Goal: Task Accomplishment & Management: Complete application form

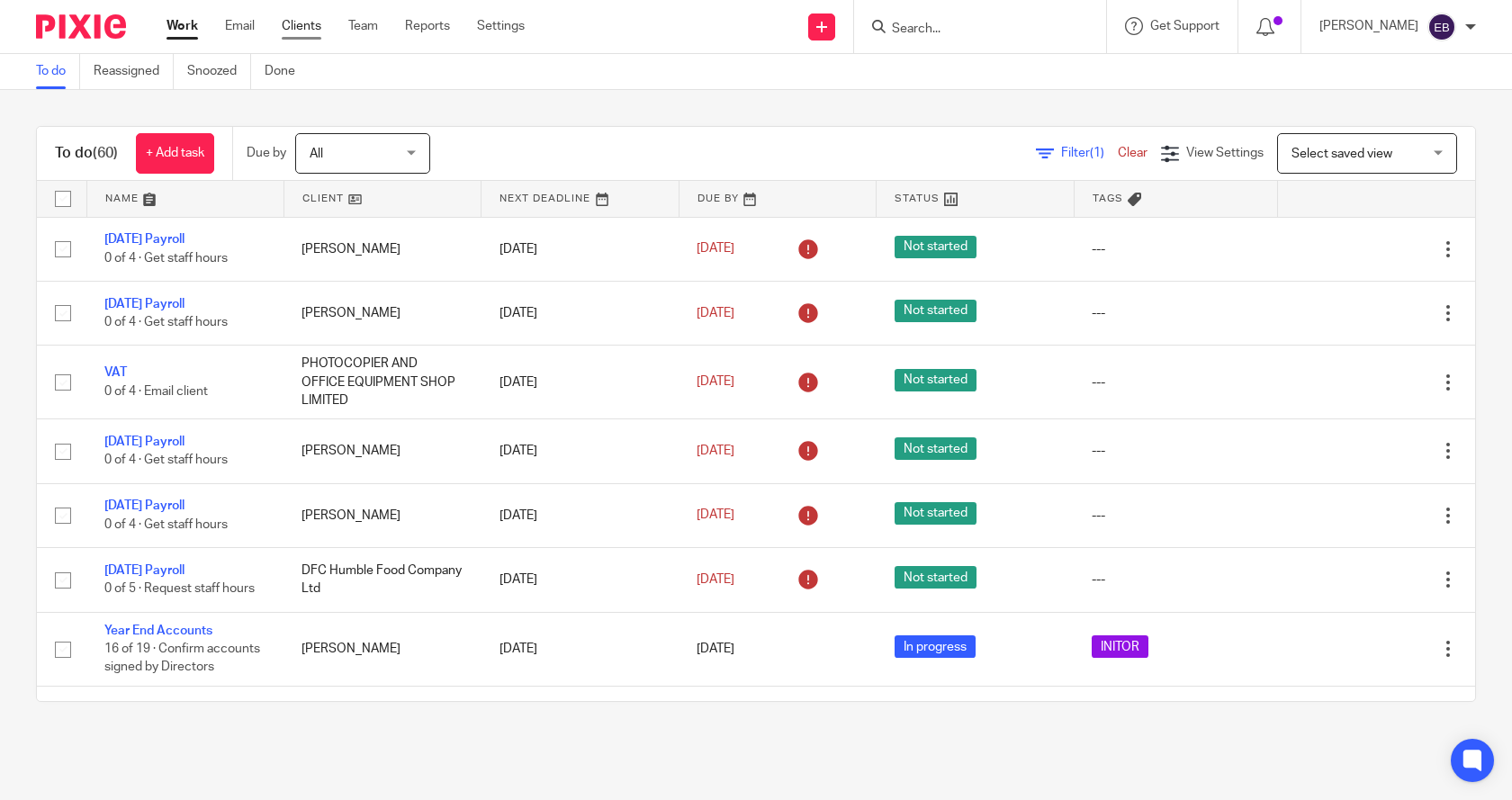
click at [303, 26] on link "Clients" at bounding box center [301, 27] width 39 height 18
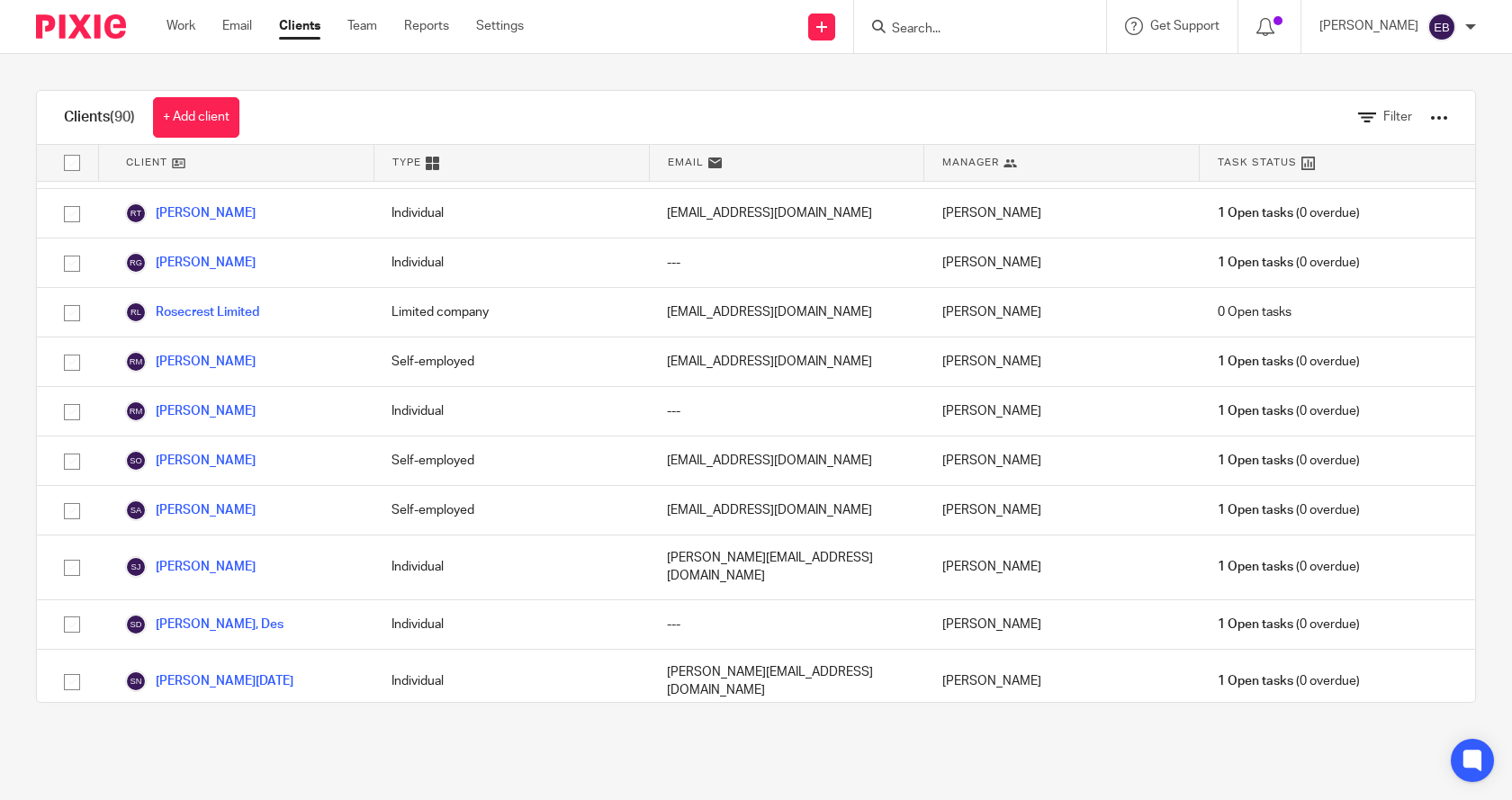
scroll to position [3781, 0]
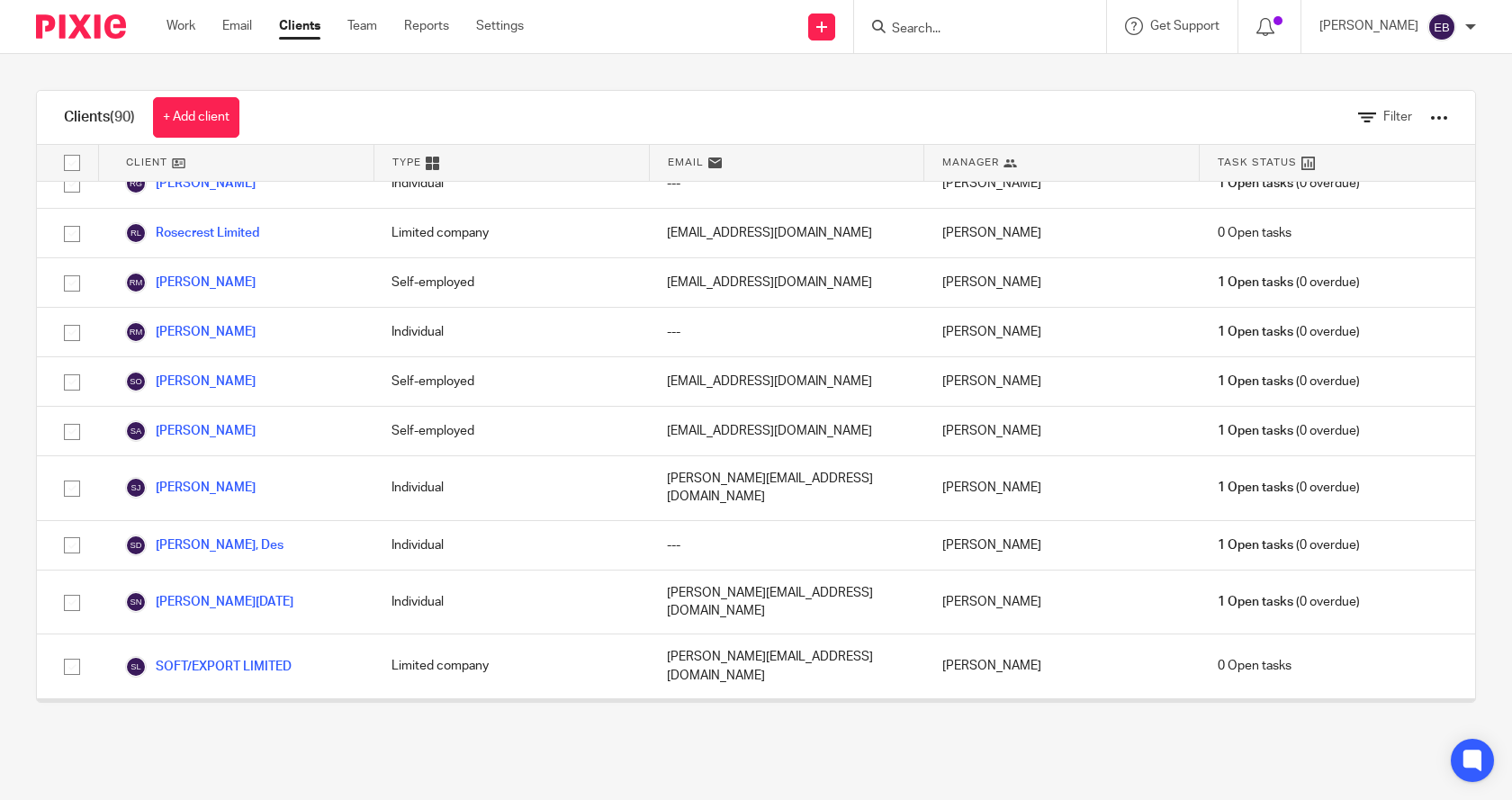
click at [242, 713] on link "Sparking Speech Limited" at bounding box center [213, 724] width 174 height 22
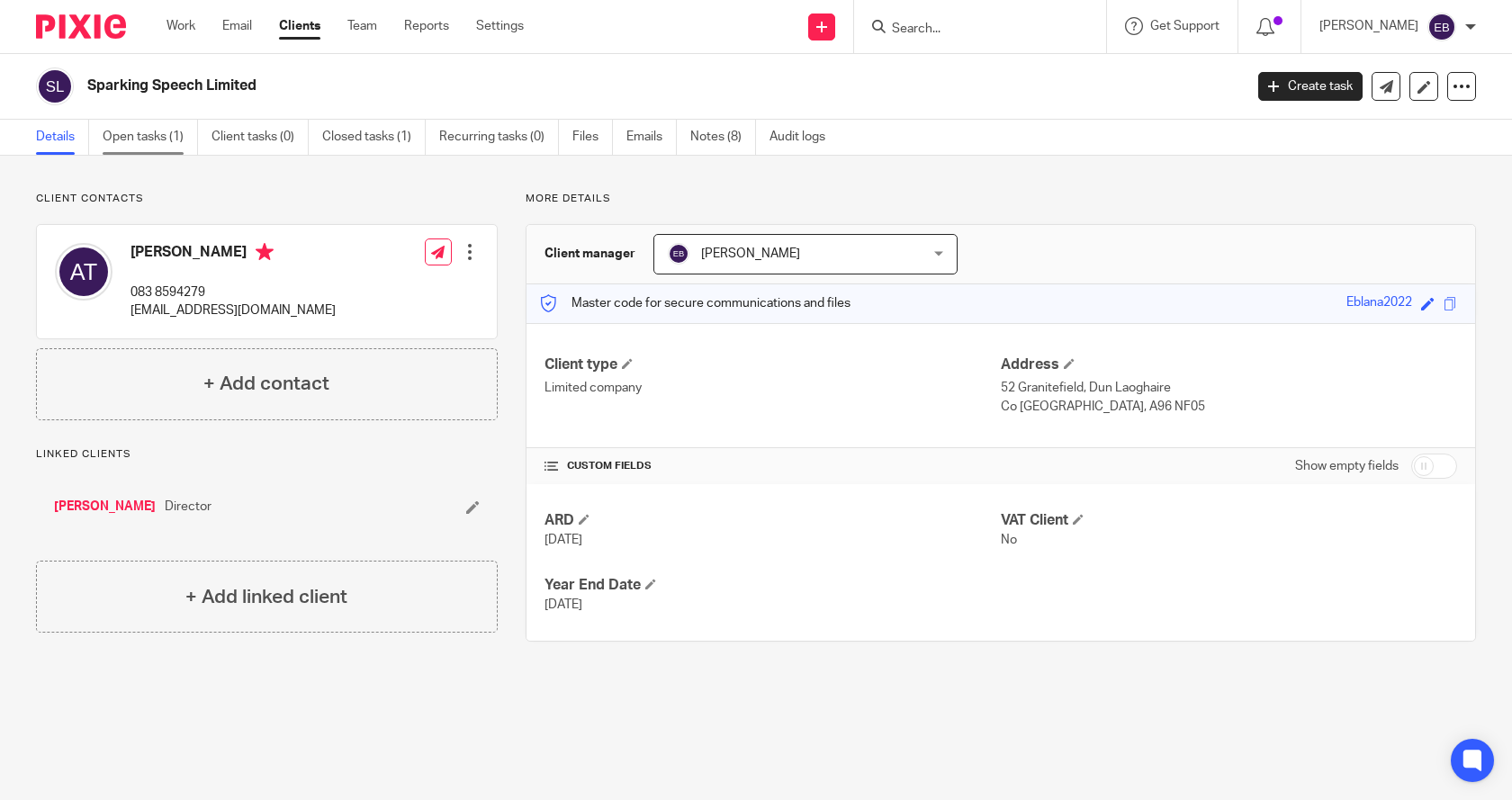
click at [146, 133] on link "Open tasks (1)" at bounding box center [150, 137] width 95 height 35
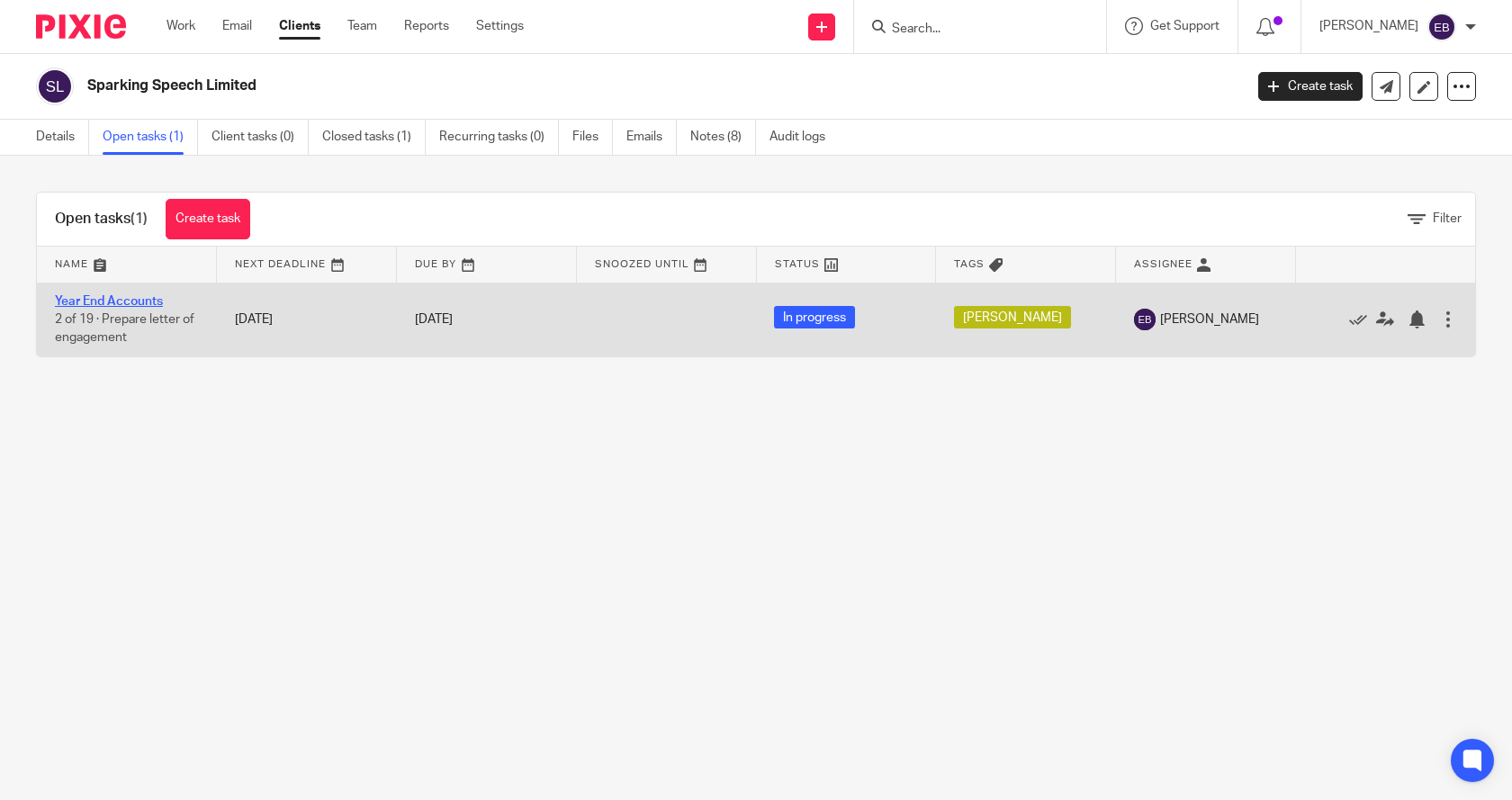
click at [102, 299] on link "Year End Accounts" at bounding box center [109, 301] width 108 height 13
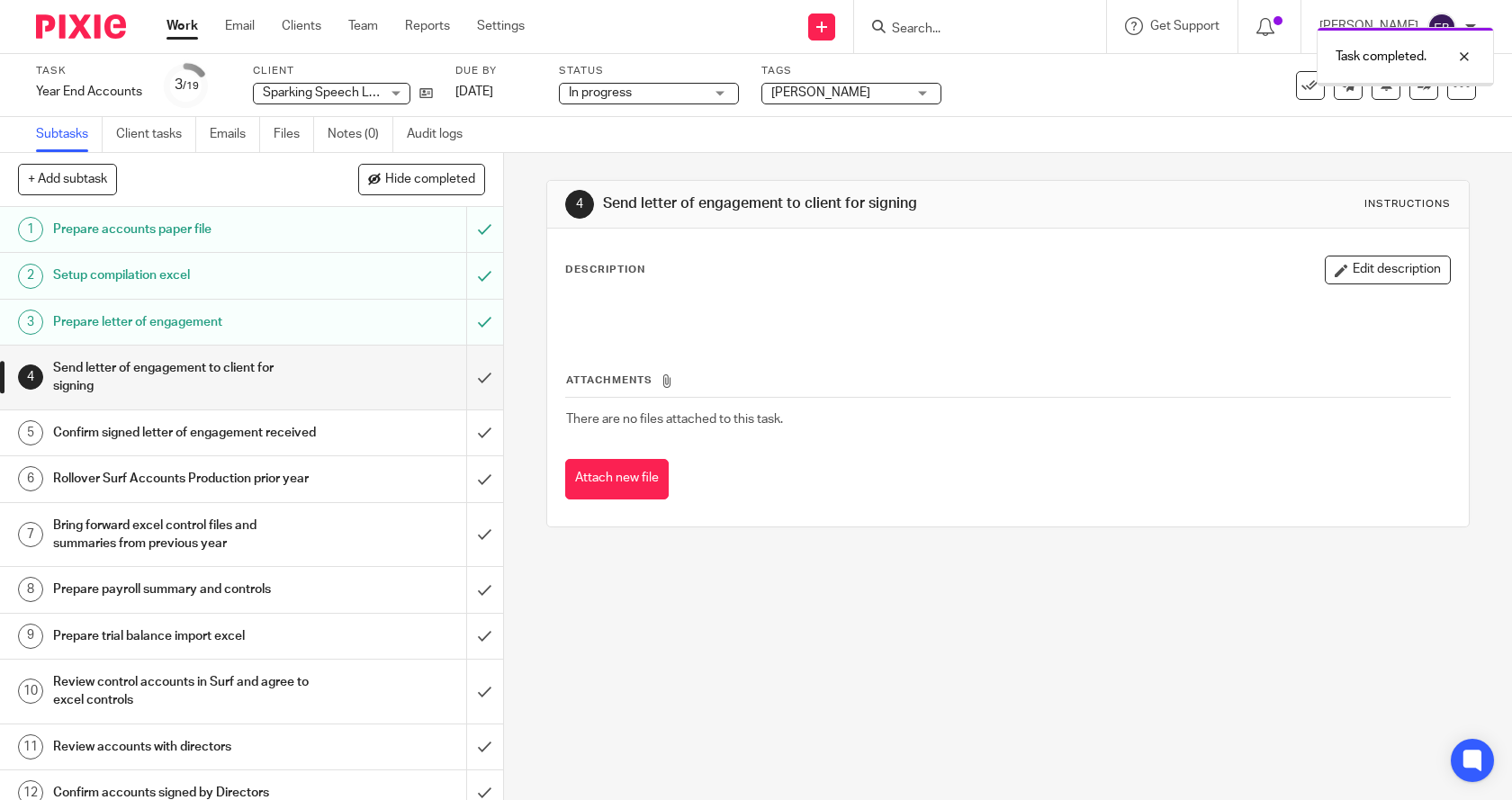
click at [466, 377] on input "submit" at bounding box center [251, 378] width 503 height 64
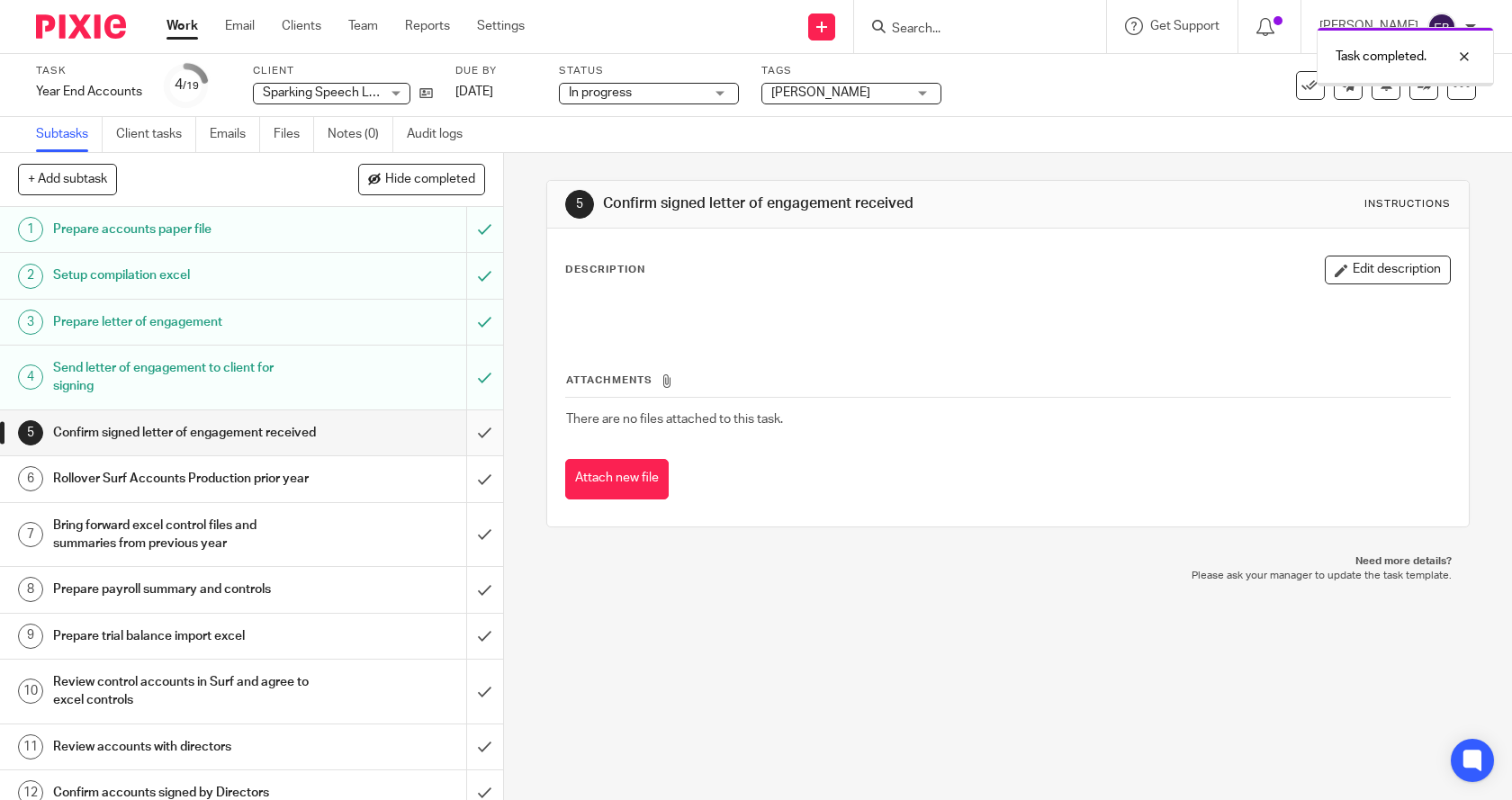
click at [464, 438] on input "submit" at bounding box center [251, 433] width 503 height 45
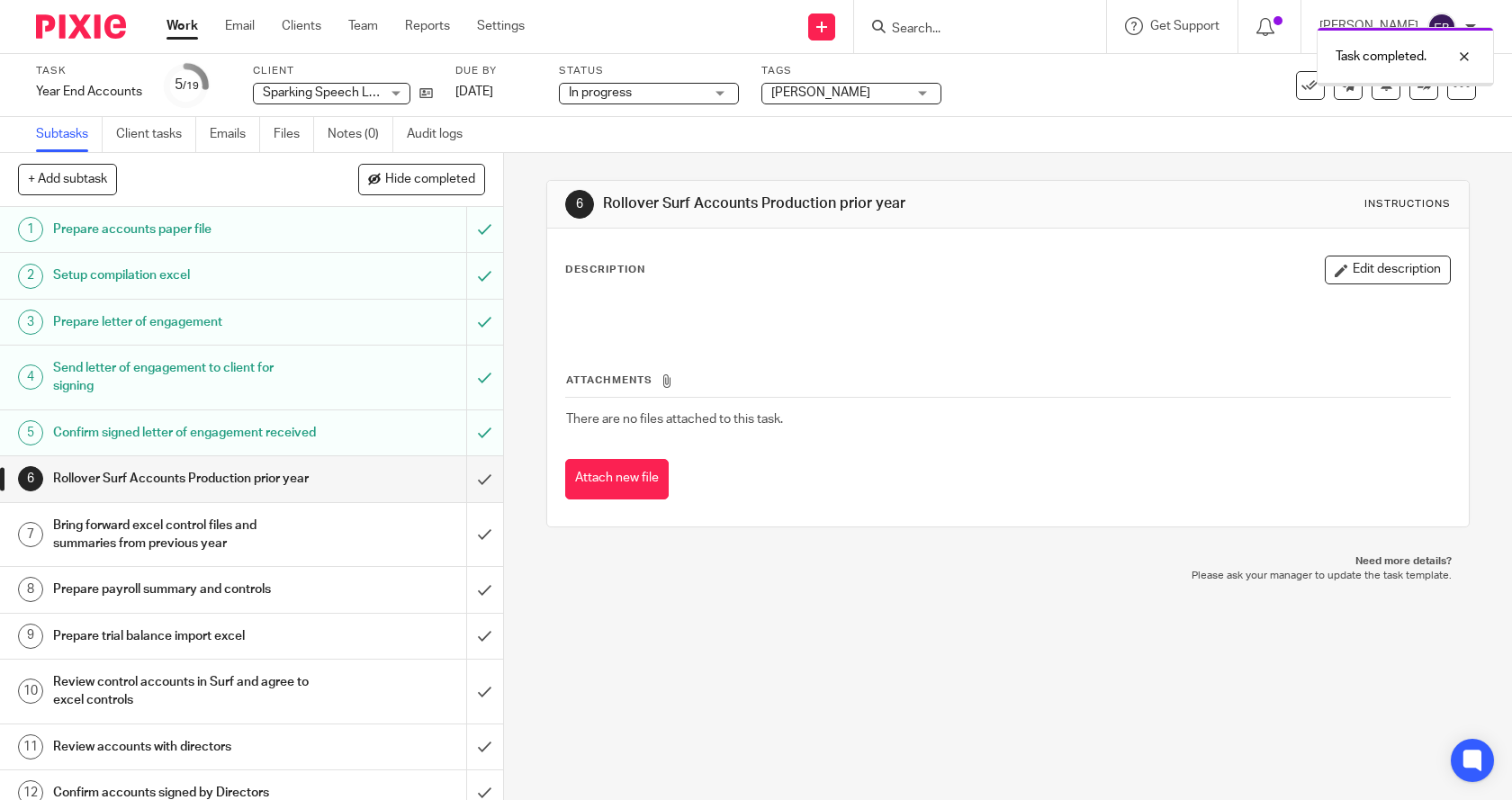
click at [466, 501] on input "submit" at bounding box center [251, 478] width 503 height 45
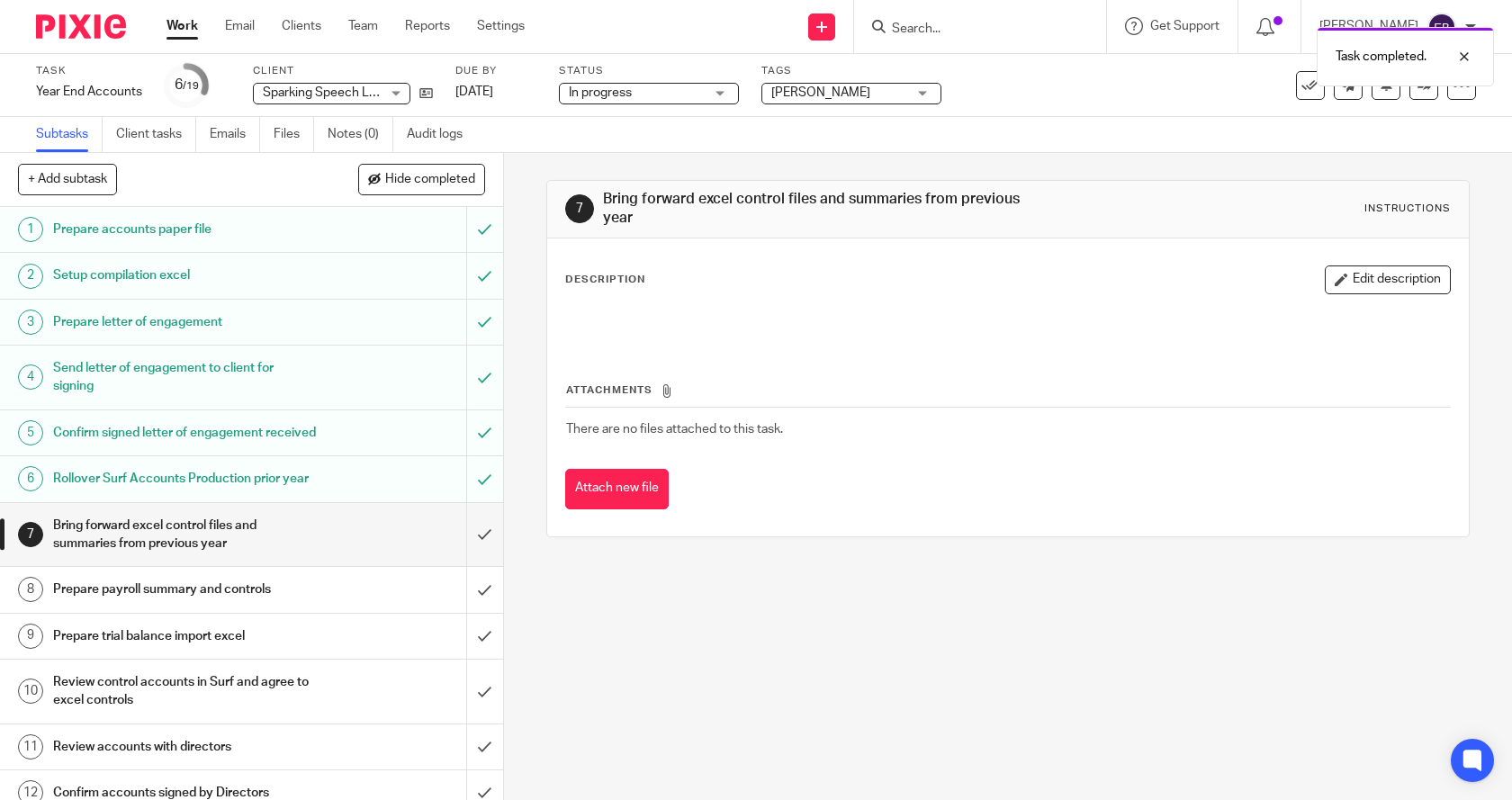
click at [466, 567] on input "submit" at bounding box center [251, 535] width 503 height 64
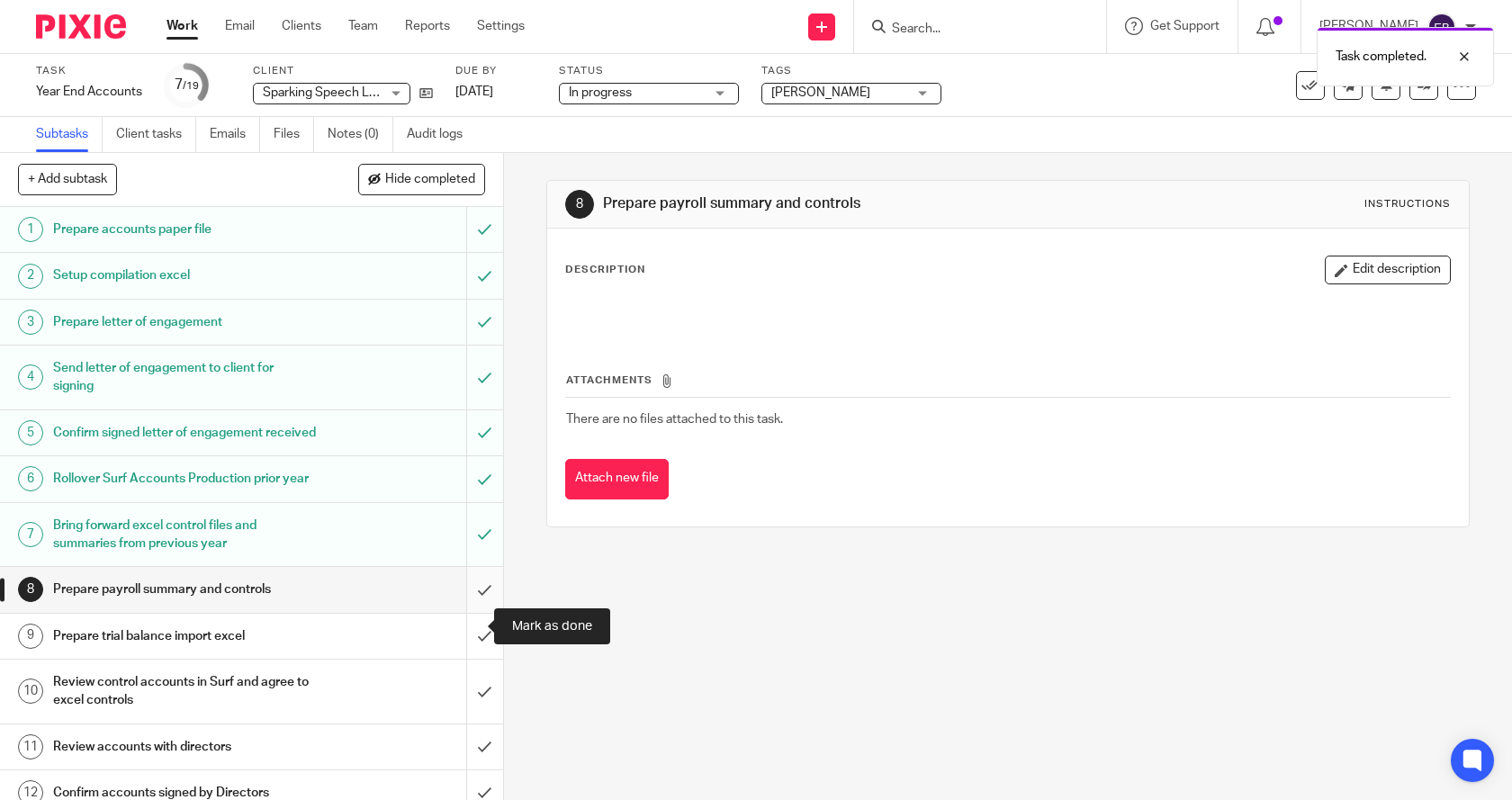
click at [467, 612] on input "submit" at bounding box center [251, 589] width 503 height 45
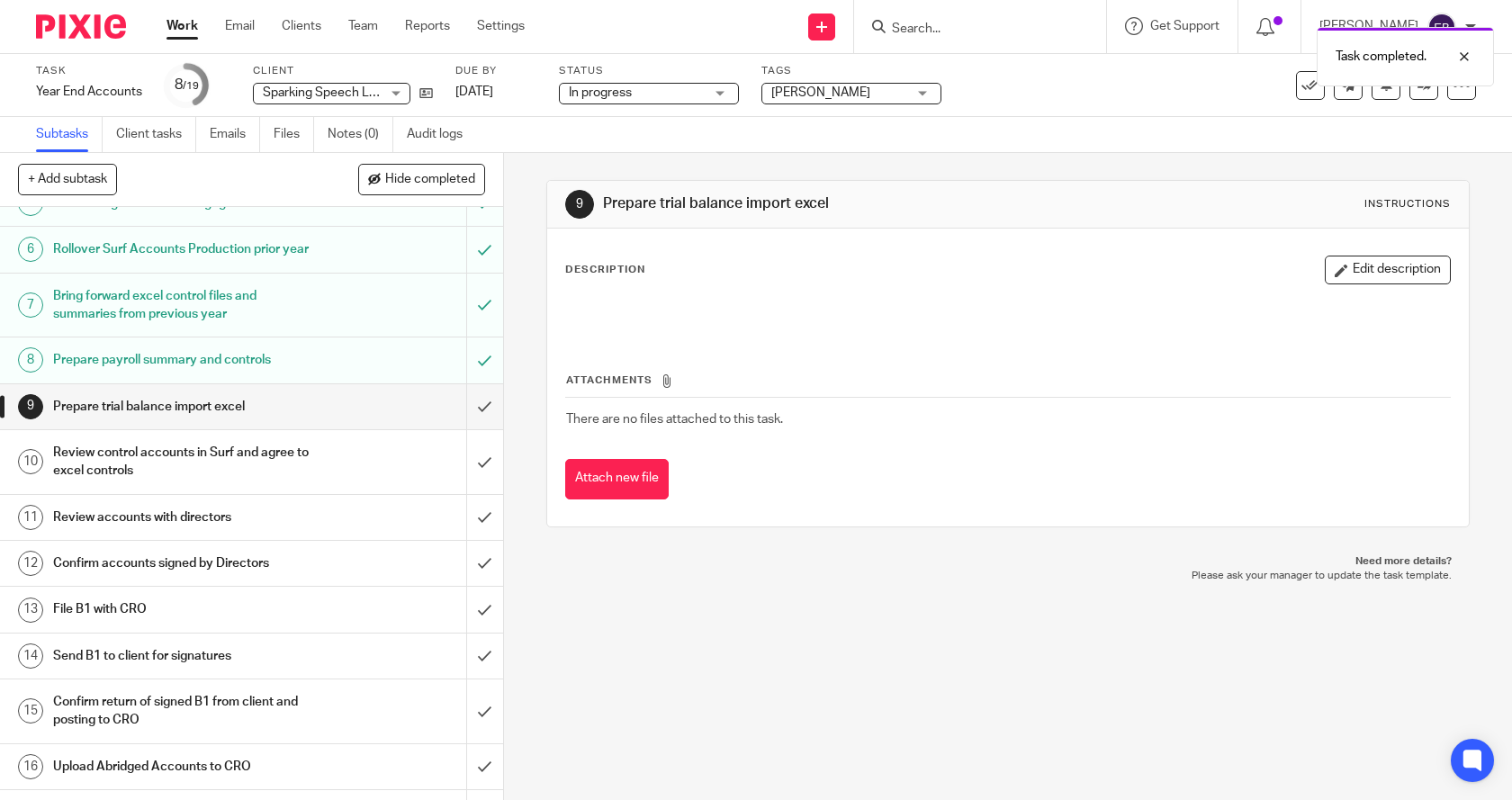
scroll to position [258, 0]
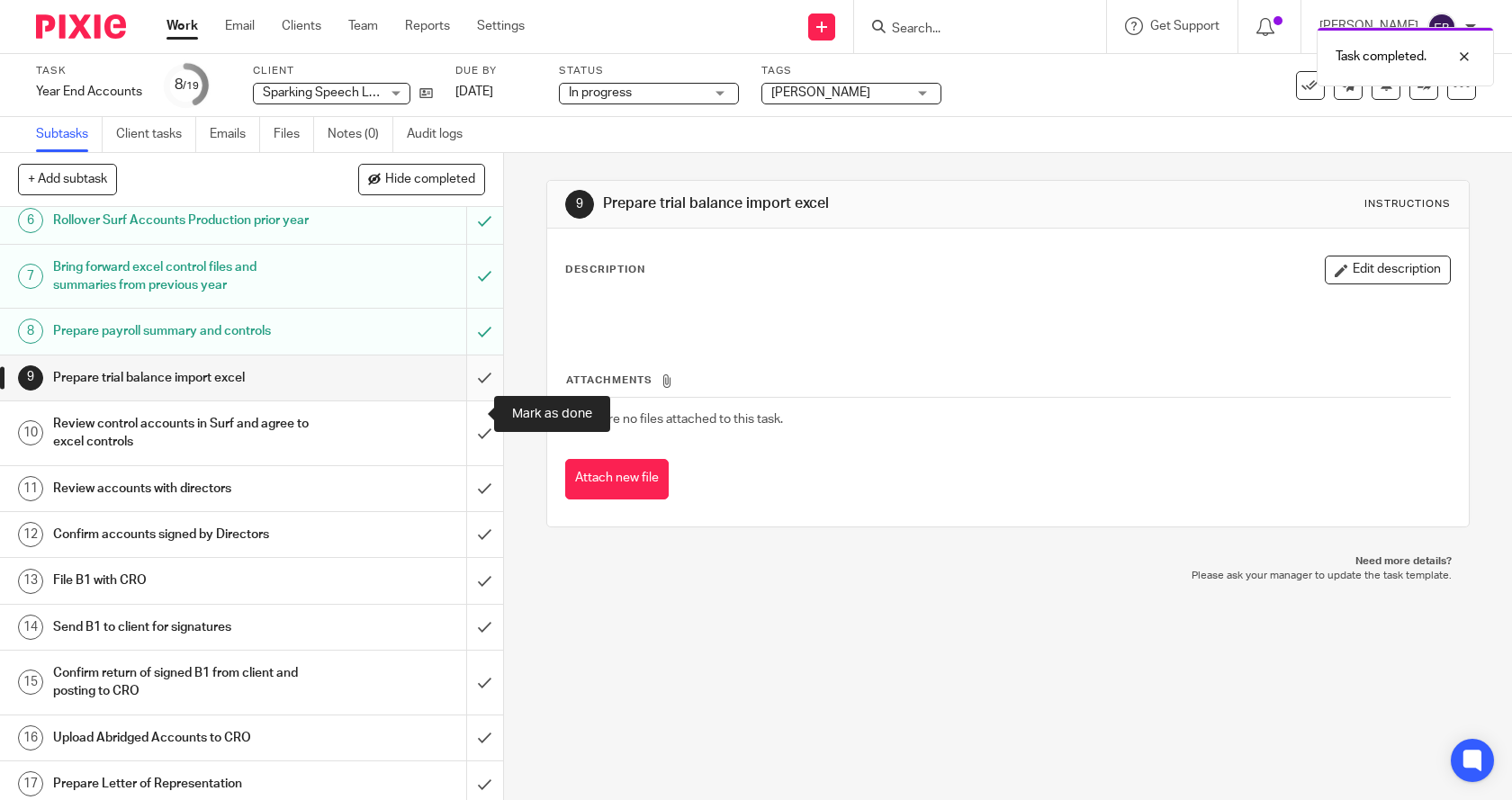
click at [466, 400] on input "submit" at bounding box center [251, 378] width 503 height 45
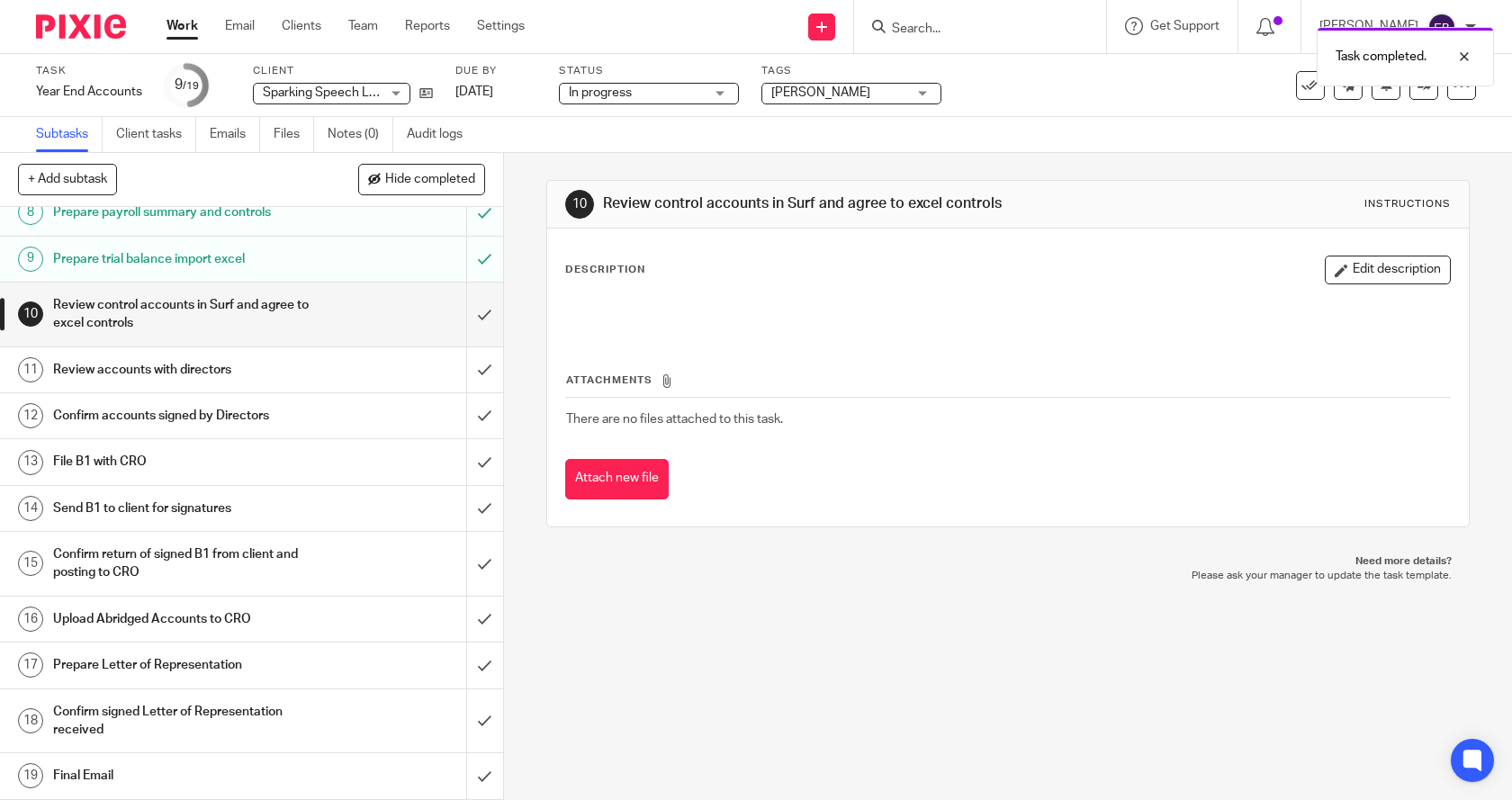
scroll to position [413, 0]
click at [465, 308] on input "submit" at bounding box center [251, 314] width 503 height 64
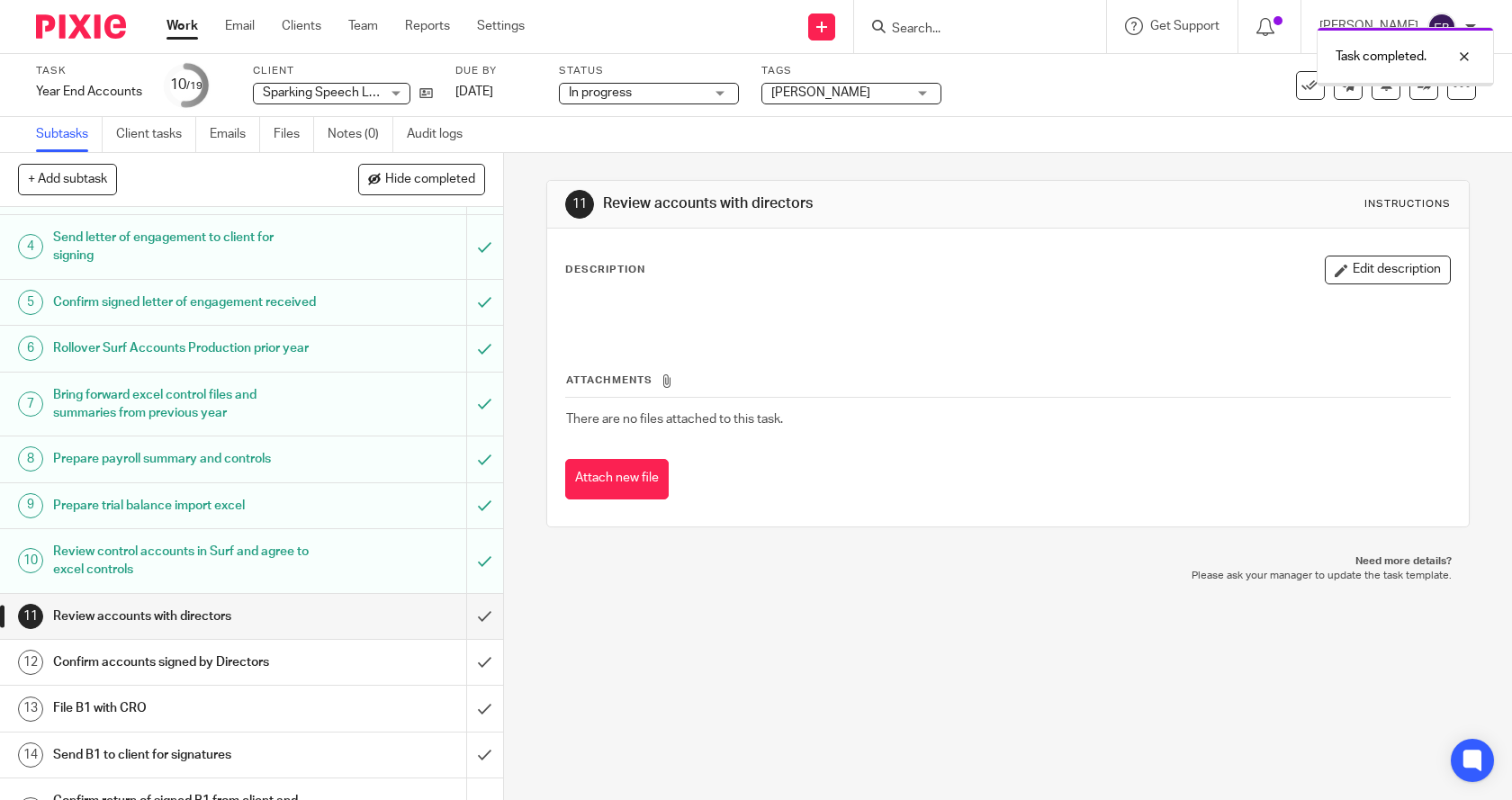
scroll to position [270, 0]
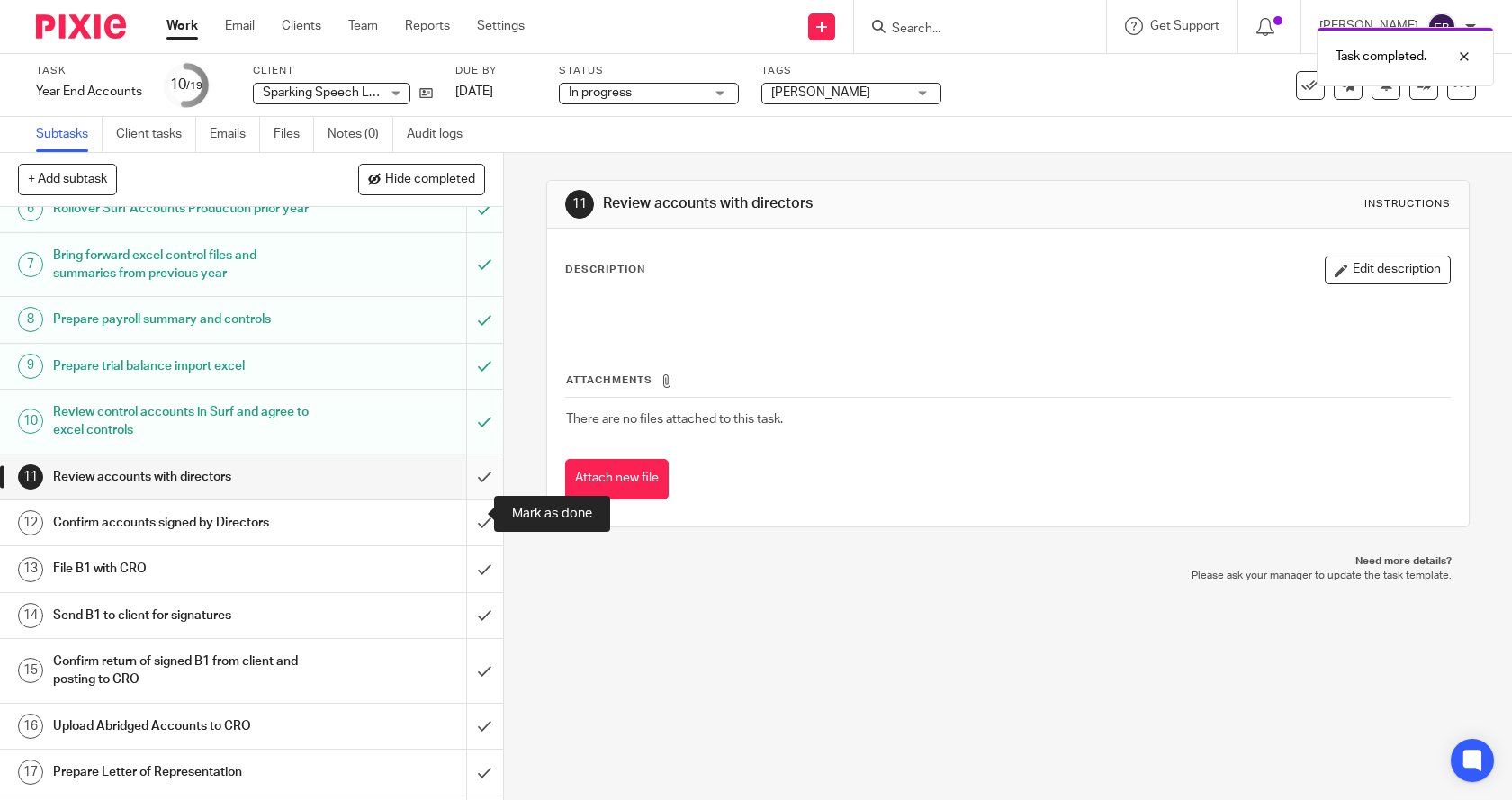
drag, startPoint x: 463, startPoint y: 514, endPoint x: 462, endPoint y: 524, distance: 10.0
click at [463, 499] on input "submit" at bounding box center [251, 477] width 503 height 45
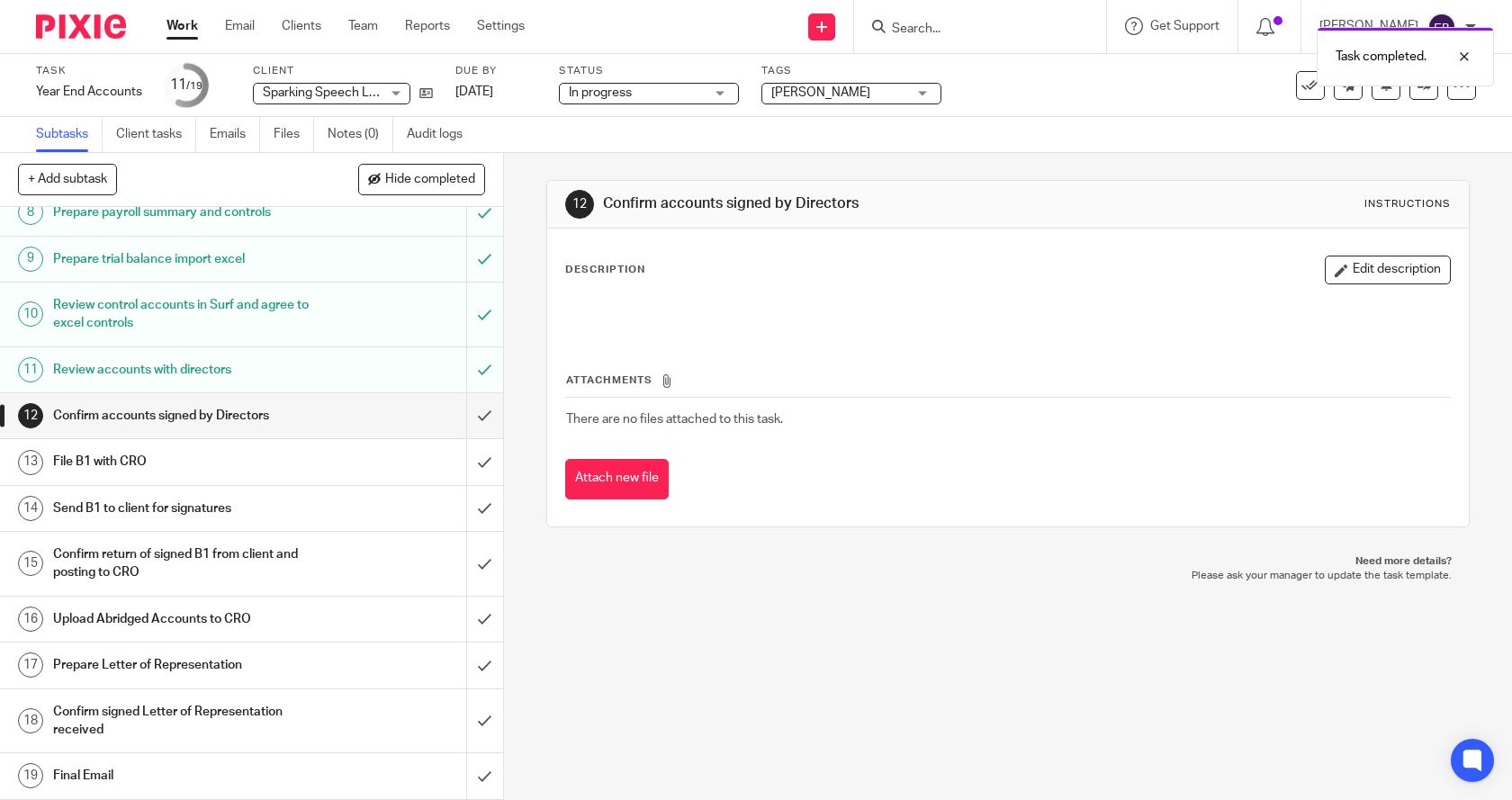
scroll to position [413, 0]
click at [464, 416] on input "submit" at bounding box center [251, 415] width 503 height 45
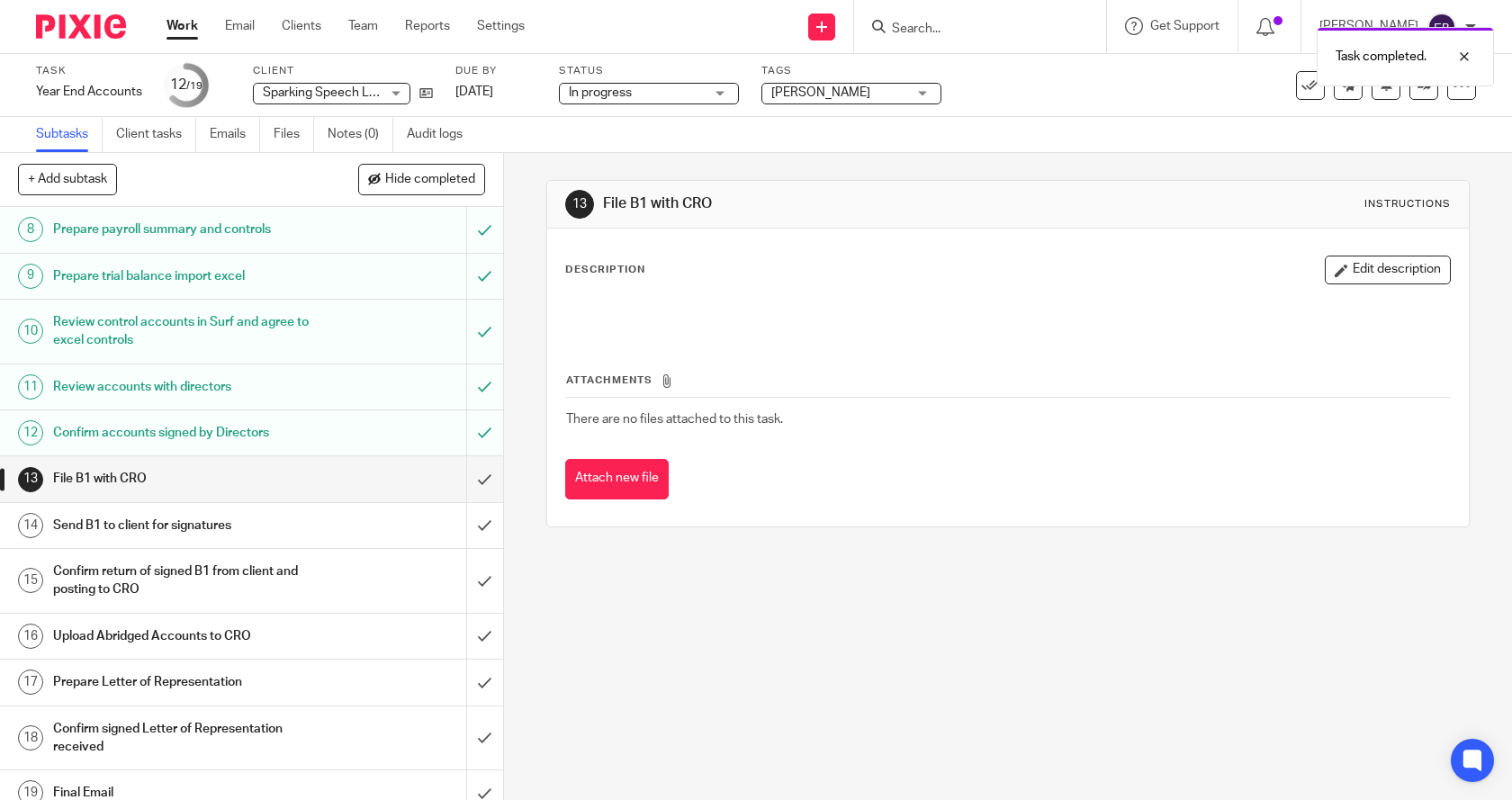
scroll to position [413, 0]
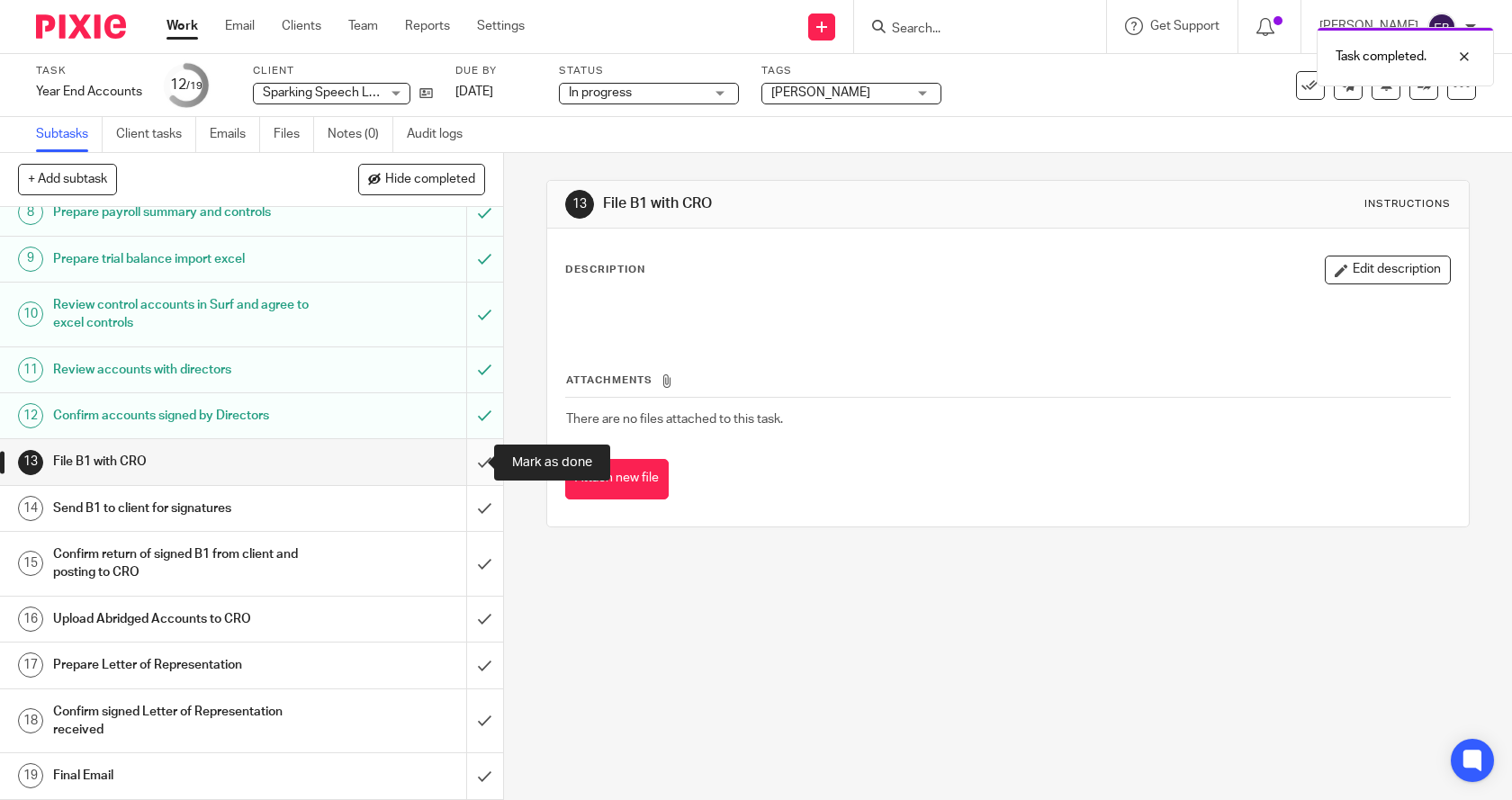
click at [466, 463] on input "submit" at bounding box center [251, 461] width 503 height 45
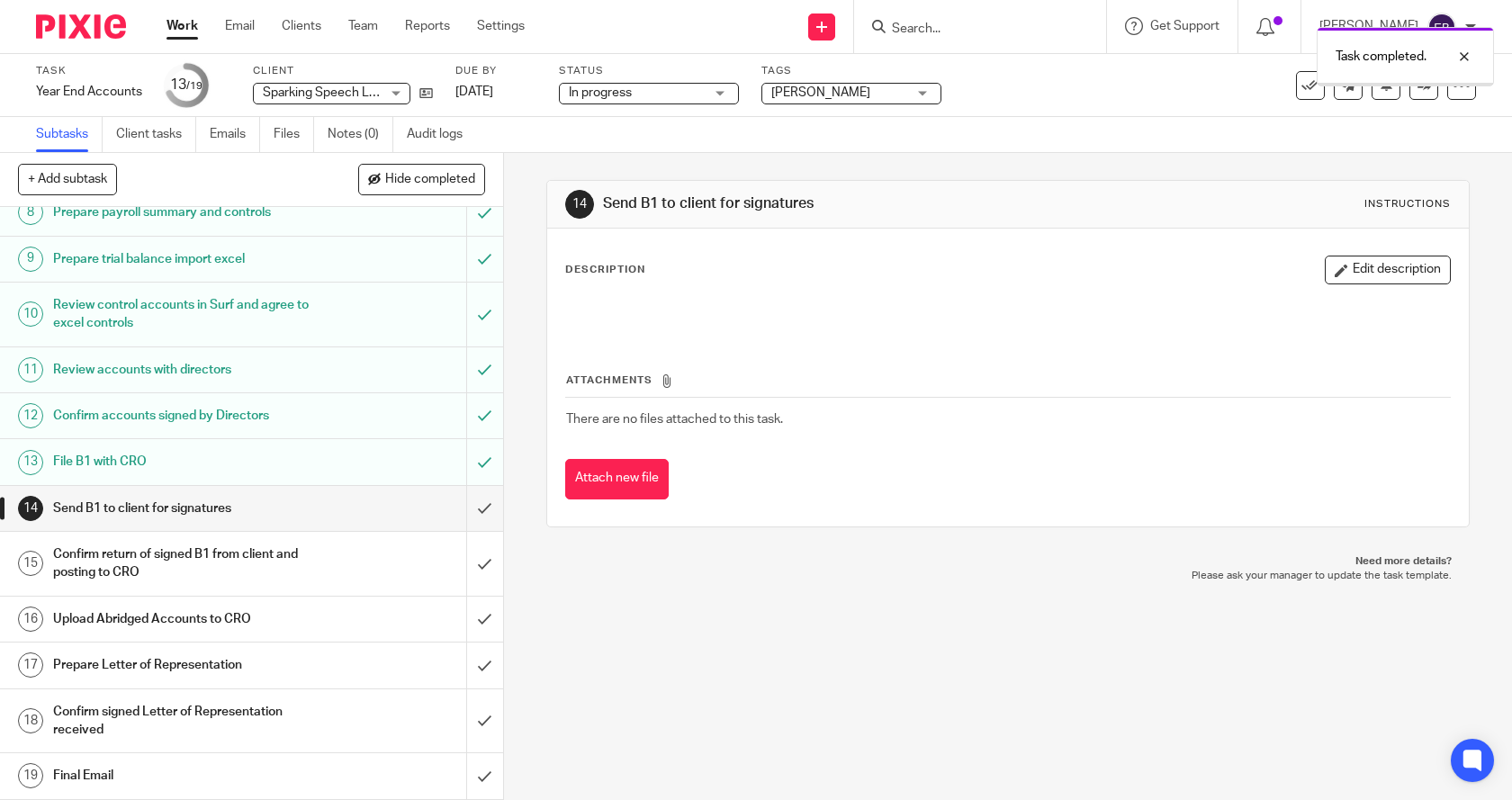
scroll to position [413, 0]
click at [466, 509] on input "submit" at bounding box center [251, 508] width 503 height 45
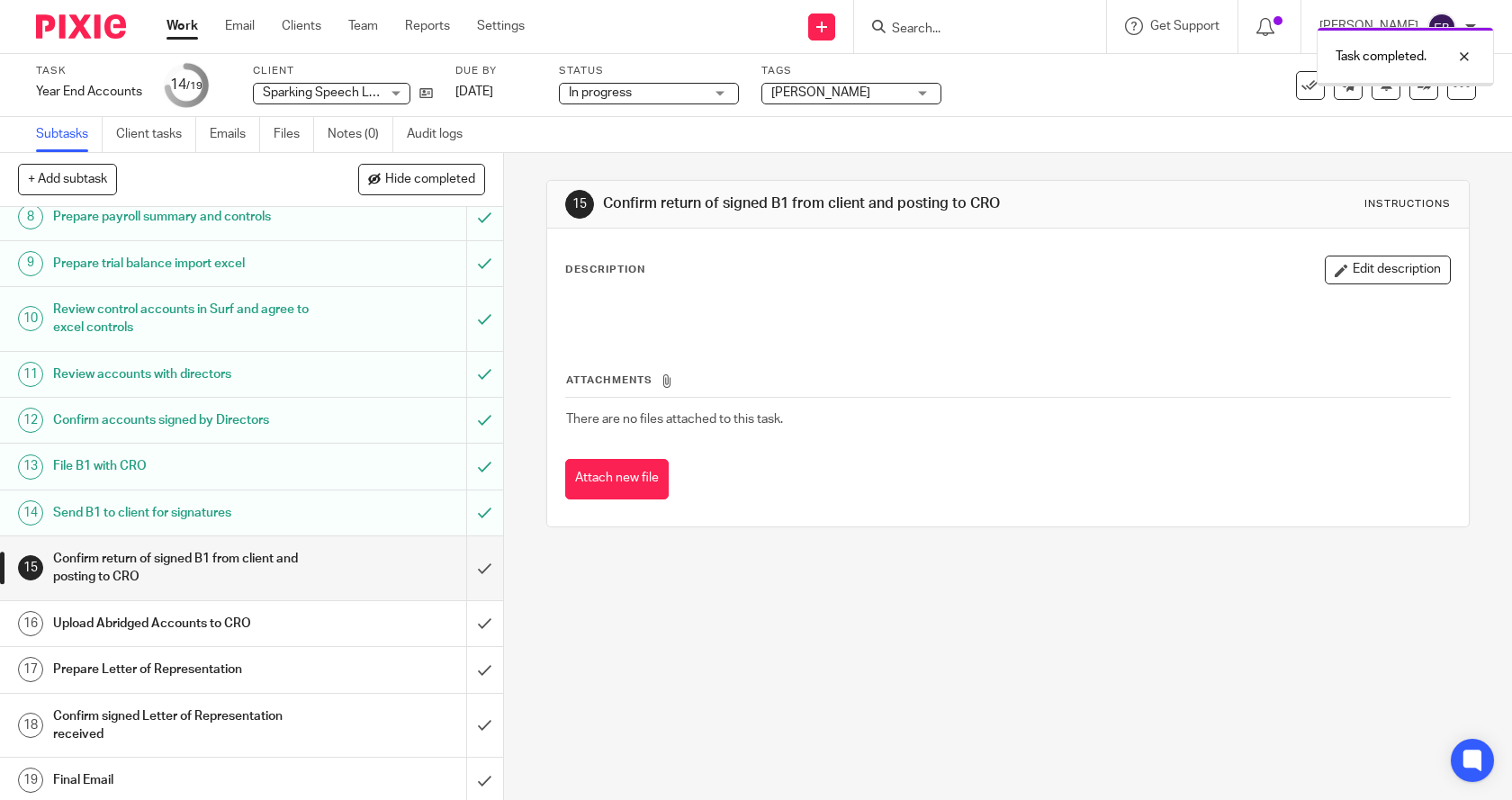
scroll to position [413, 0]
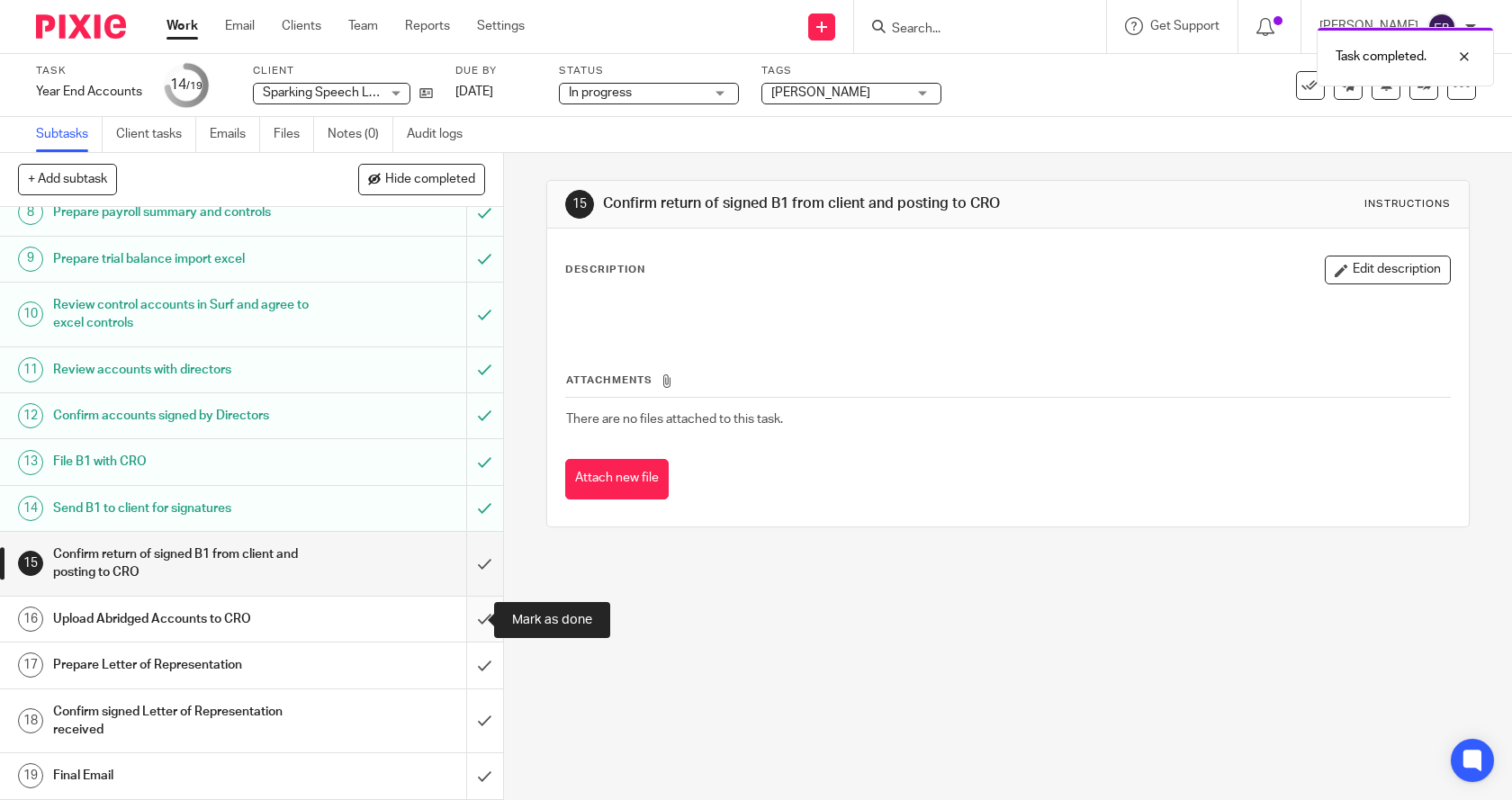
click at [469, 620] on input "submit" at bounding box center [251, 619] width 503 height 45
click at [465, 667] on input "submit" at bounding box center [251, 664] width 503 height 45
